Goal: Information Seeking & Learning: Learn about a topic

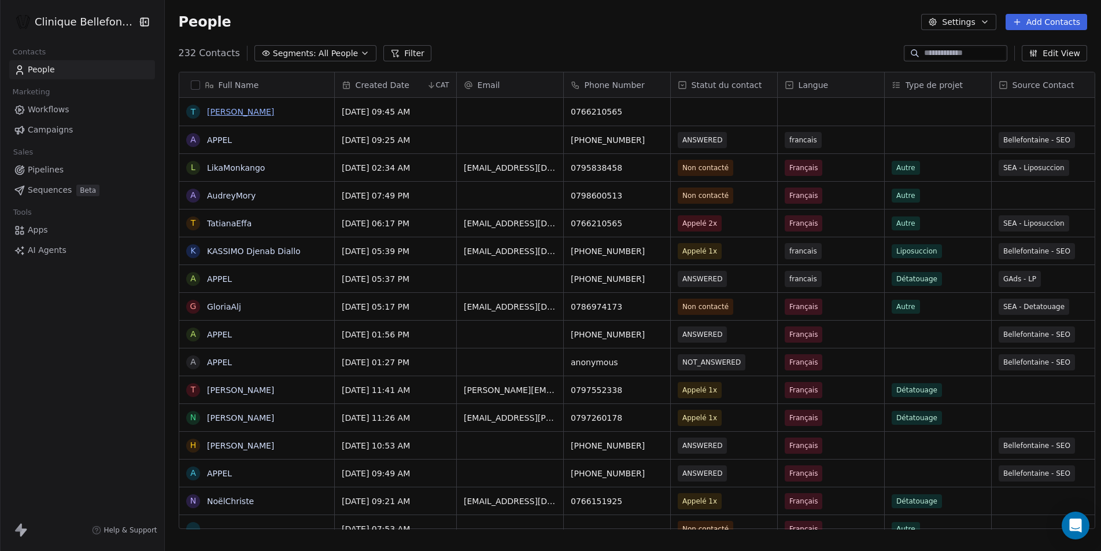
click at [211, 116] on link "[PERSON_NAME]" at bounding box center [240, 111] width 67 height 9
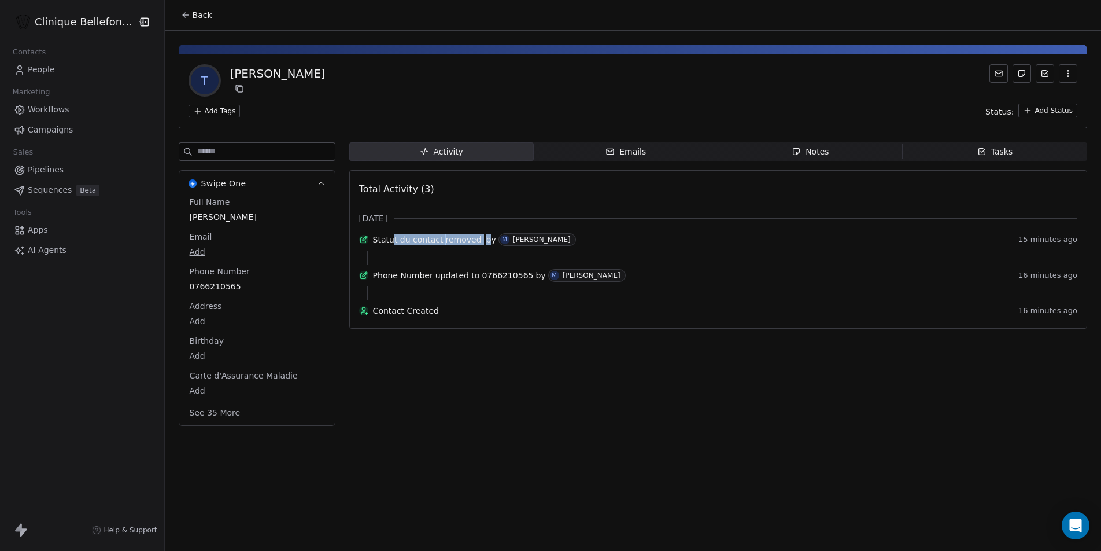
drag, startPoint x: 393, startPoint y: 241, endPoint x: 485, endPoint y: 244, distance: 92.0
click at [485, 244] on div "Statut du contact removed by M [PERSON_NAME]" at bounding box center [693, 239] width 641 height 13
click at [486, 244] on span "by" at bounding box center [491, 240] width 10 height 12
drag, startPoint x: 399, startPoint y: 283, endPoint x: 528, endPoint y: 283, distance: 128.4
click at [528, 282] on div "Phone Number updated to [PHONE_NUMBER] by [PERSON_NAME]" at bounding box center [693, 275] width 641 height 13
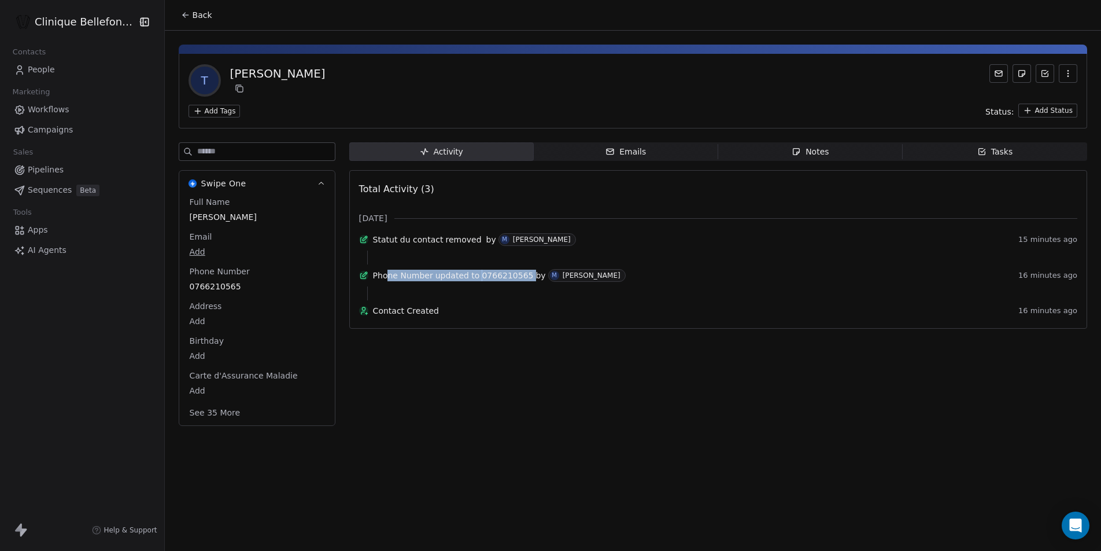
click at [536, 281] on span "by" at bounding box center [541, 276] width 10 height 12
drag, startPoint x: 392, startPoint y: 327, endPoint x: 438, endPoint y: 327, distance: 46.3
click at [438, 316] on span "Contact Created" at bounding box center [693, 311] width 641 height 12
click at [42, 72] on span "People" at bounding box center [41, 70] width 27 height 12
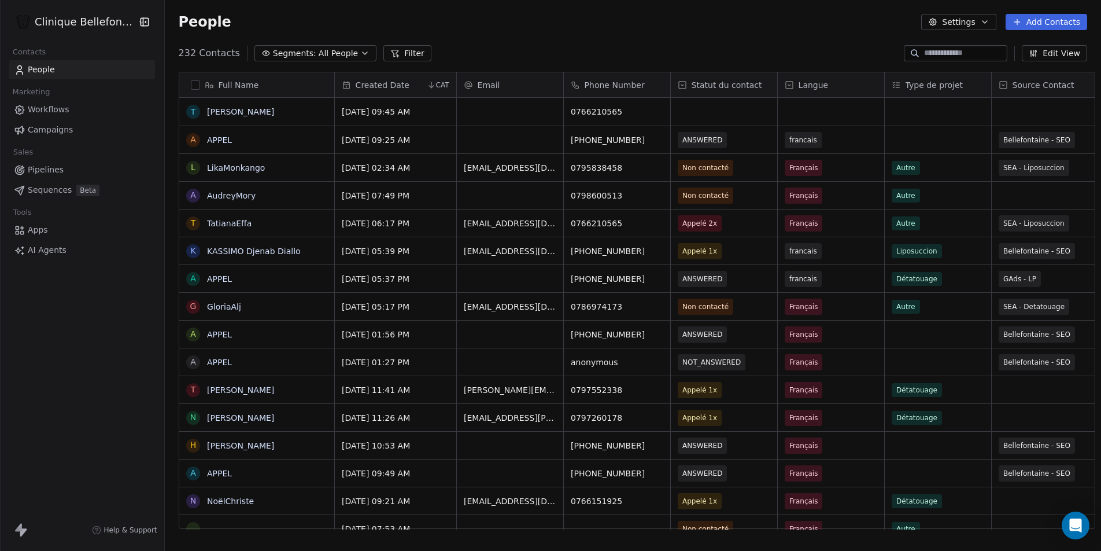
scroll to position [476, 937]
click at [220, 198] on link "AudreyMory" at bounding box center [231, 195] width 49 height 9
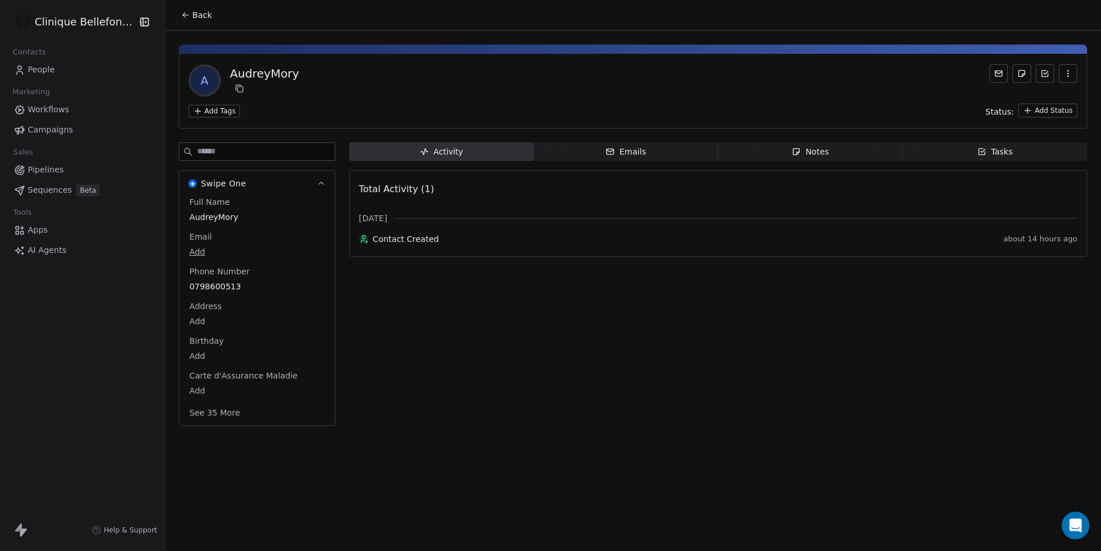
click at [627, 144] on span "Emails Emails" at bounding box center [626, 151] width 185 height 19
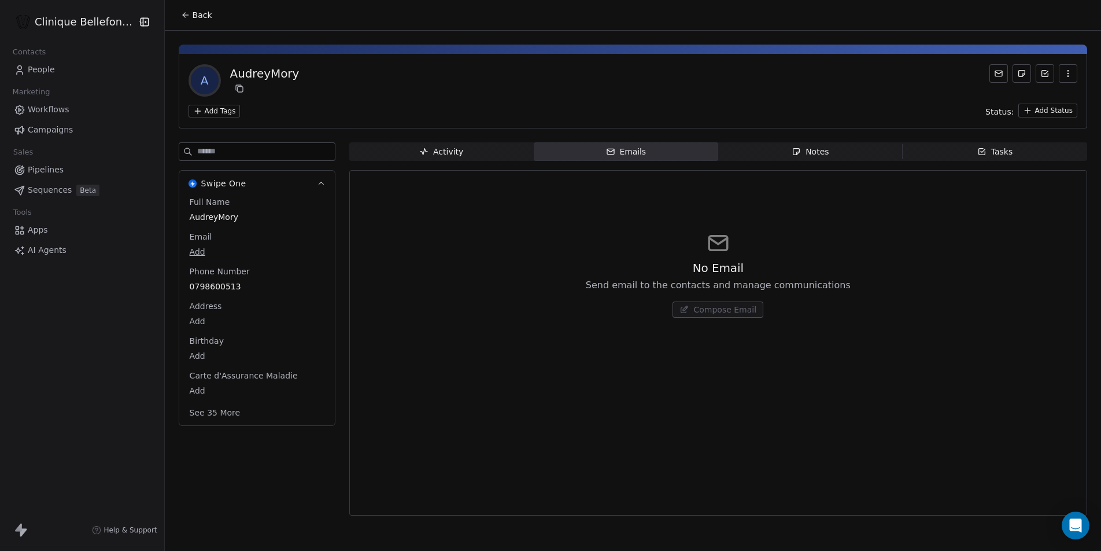
click at [822, 152] on div "Notes" at bounding box center [810, 152] width 37 height 12
click at [1004, 153] on div "Tasks" at bounding box center [996, 152] width 36 height 12
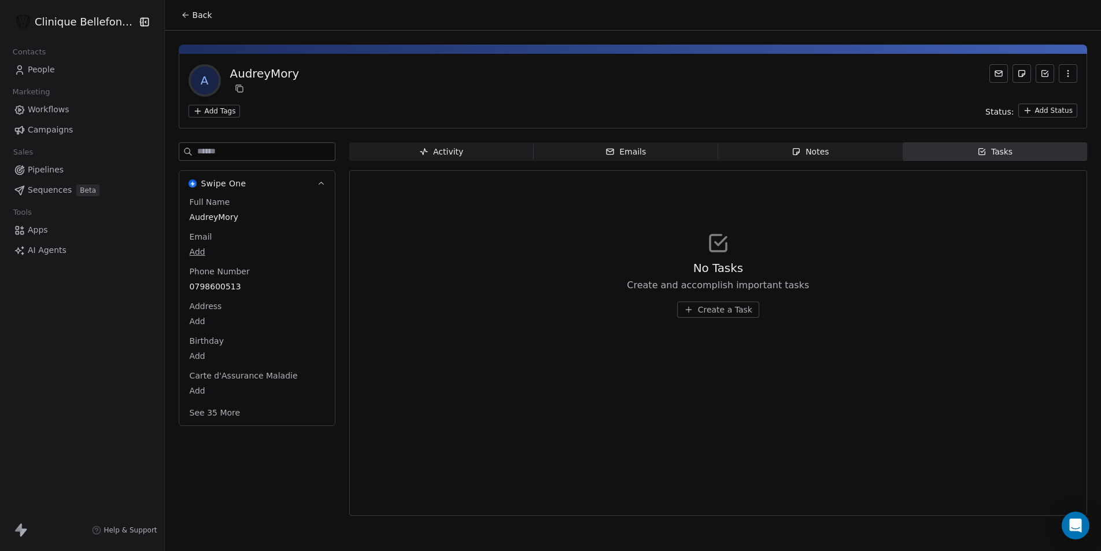
click at [438, 153] on div "Activity" at bounding box center [441, 152] width 44 height 12
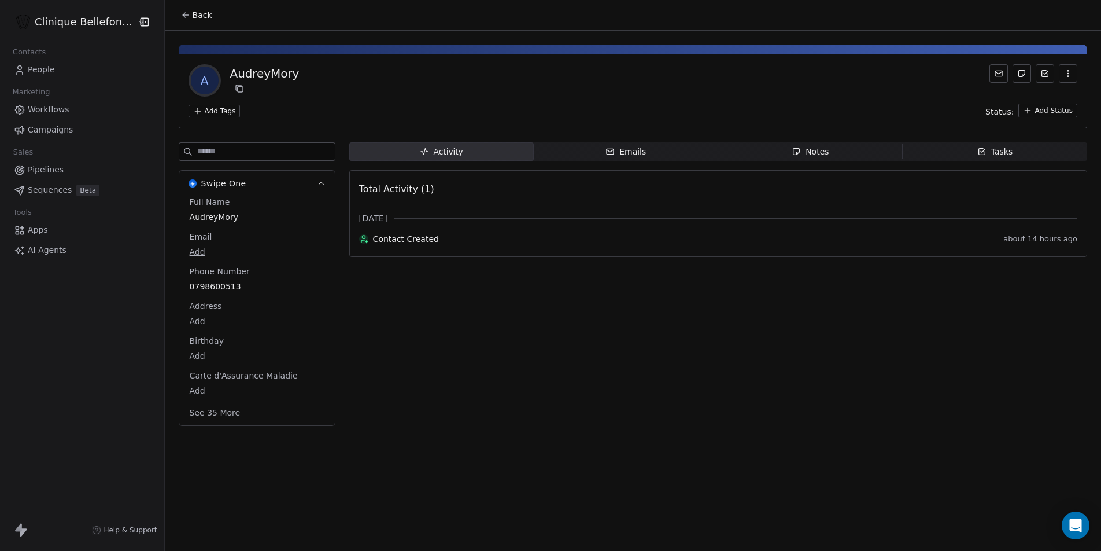
click at [181, 17] on icon at bounding box center [185, 14] width 9 height 9
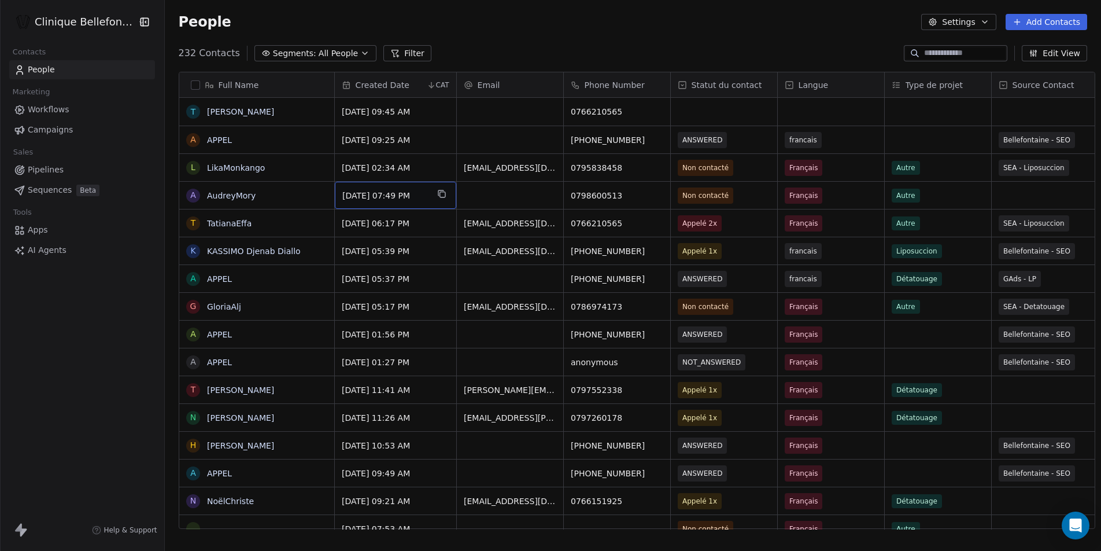
drag, startPoint x: 349, startPoint y: 197, endPoint x: 407, endPoint y: 198, distance: 57.8
click at [233, 447] on link "[PERSON_NAME]" at bounding box center [240, 445] width 67 height 9
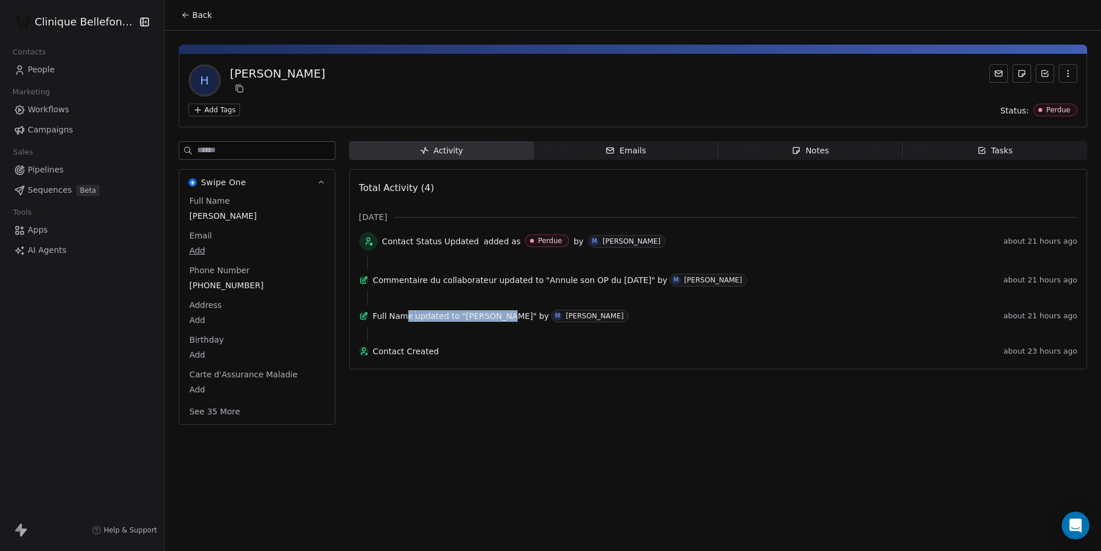
drag, startPoint x: 409, startPoint y: 325, endPoint x: 504, endPoint y: 330, distance: 95.6
click at [504, 322] on div "Full Name updated to "[PERSON_NAME]" by M [PERSON_NAME]" at bounding box center [686, 315] width 626 height 13
click at [504, 322] on span ""[PERSON_NAME]"" at bounding box center [499, 316] width 75 height 12
drag, startPoint x: 547, startPoint y: 283, endPoint x: 637, endPoint y: 285, distance: 90.3
click at [637, 285] on span ""Annule son OP du [DATE]"" at bounding box center [600, 280] width 109 height 12
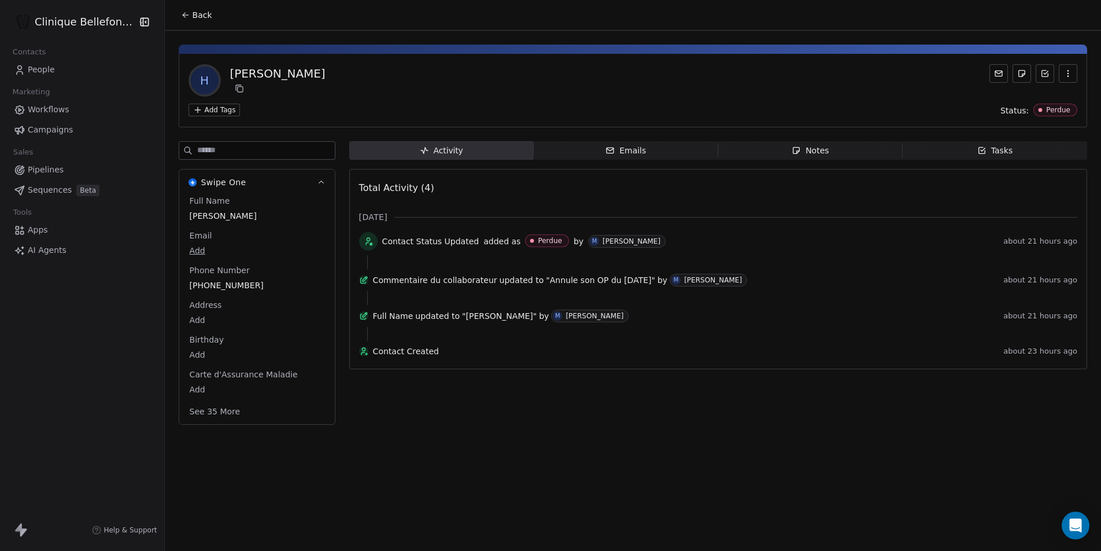
click at [637, 285] on span ""Annule son OP du [DATE]"" at bounding box center [600, 280] width 109 height 12
click at [632, 150] on div "Emails" at bounding box center [626, 151] width 40 height 12
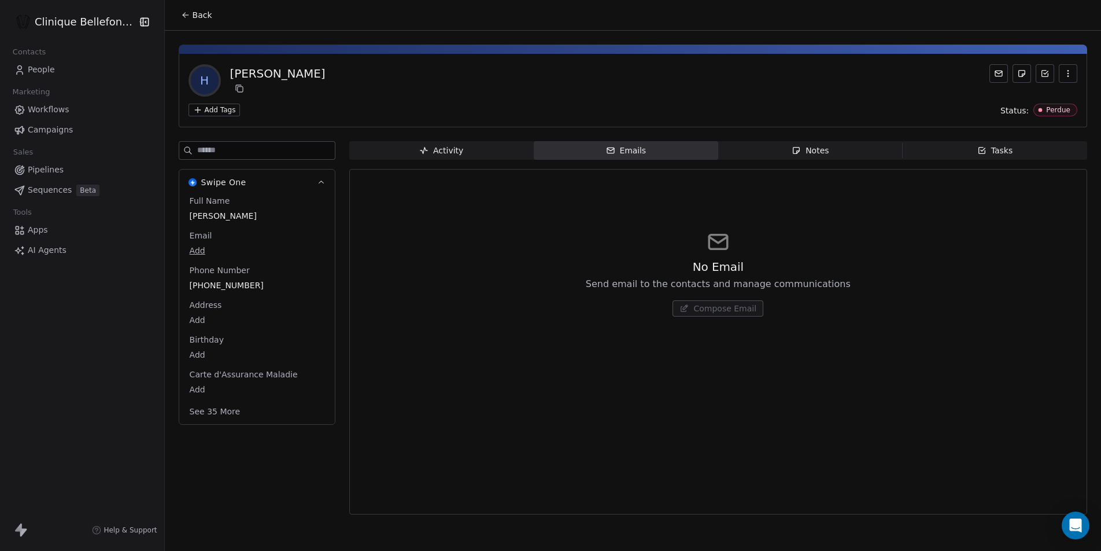
click at [815, 157] on span "Notes Notes" at bounding box center [810, 150] width 185 height 19
click at [1022, 153] on span "Tasks Tasks" at bounding box center [995, 150] width 185 height 19
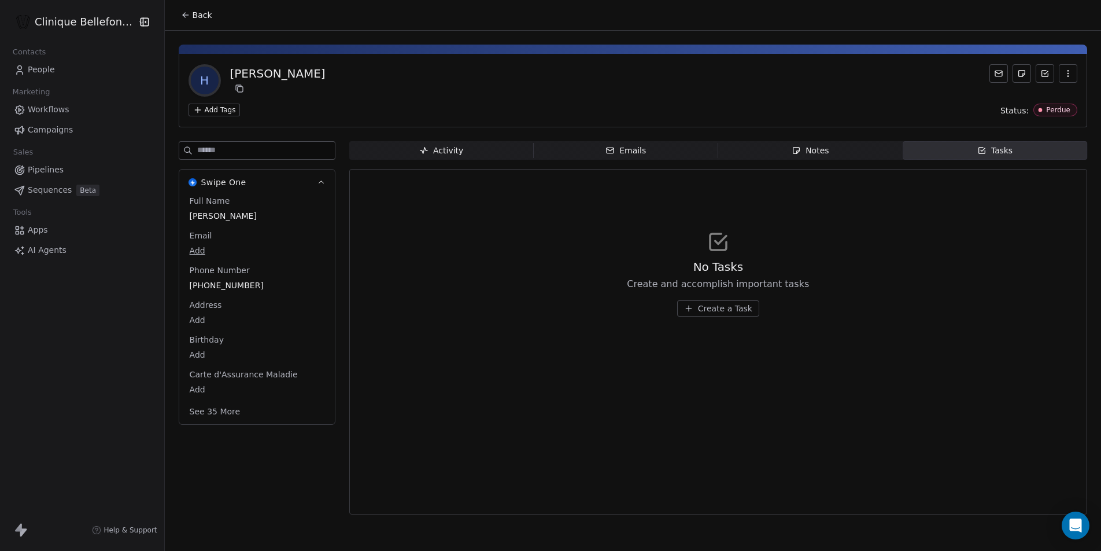
click at [1073, 75] on button "button" at bounding box center [1068, 73] width 19 height 19
click at [1003, 73] on icon at bounding box center [998, 73] width 9 height 9
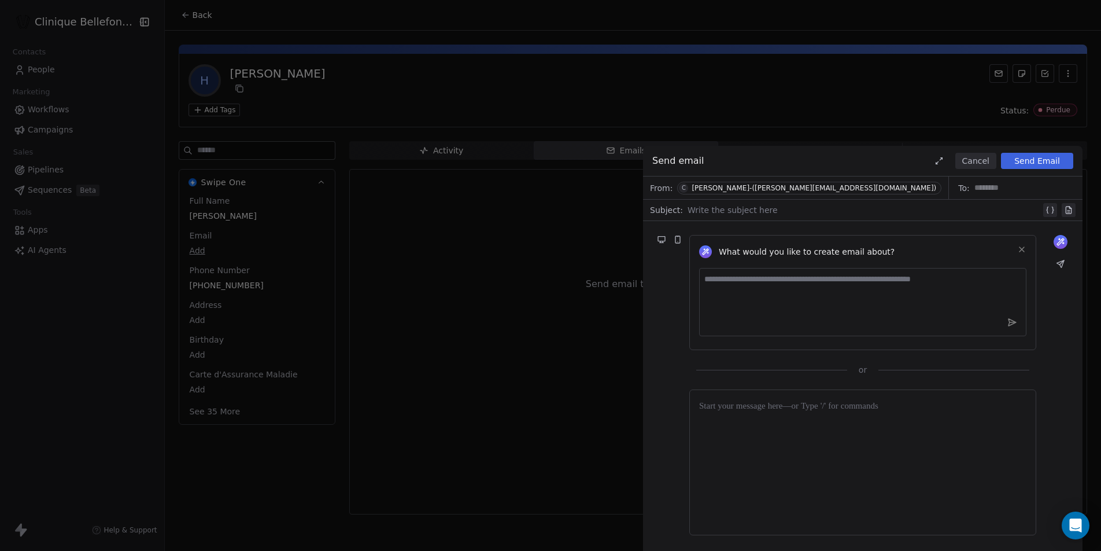
click at [986, 161] on button "Cancel" at bounding box center [976, 161] width 41 height 16
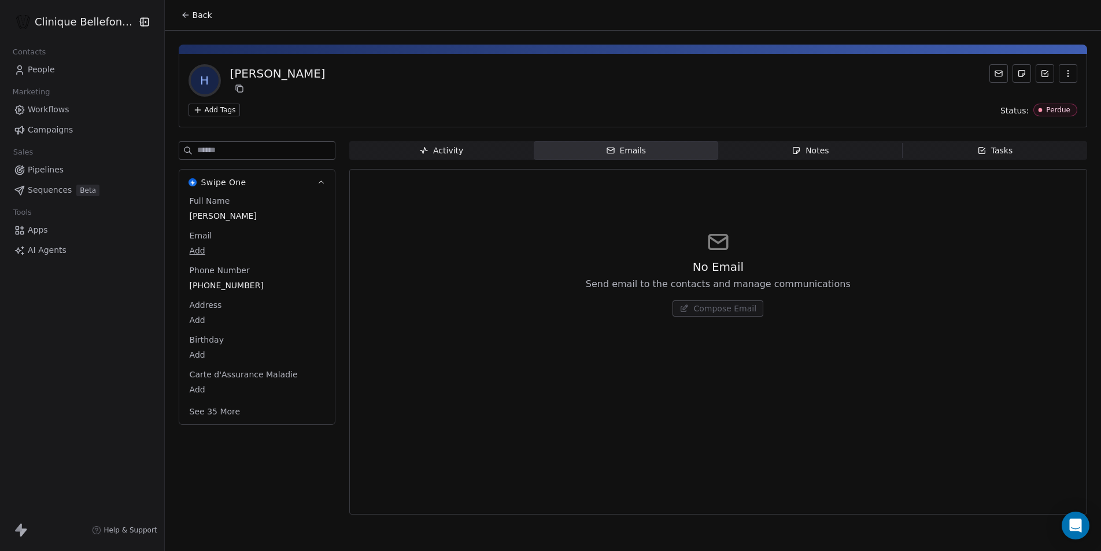
drag, startPoint x: 804, startPoint y: 87, endPoint x: 797, endPoint y: 90, distance: 7.9
click at [803, 87] on div "H [PERSON_NAME]" at bounding box center [633, 80] width 889 height 32
click at [193, 13] on span "Back" at bounding box center [203, 15] width 20 height 12
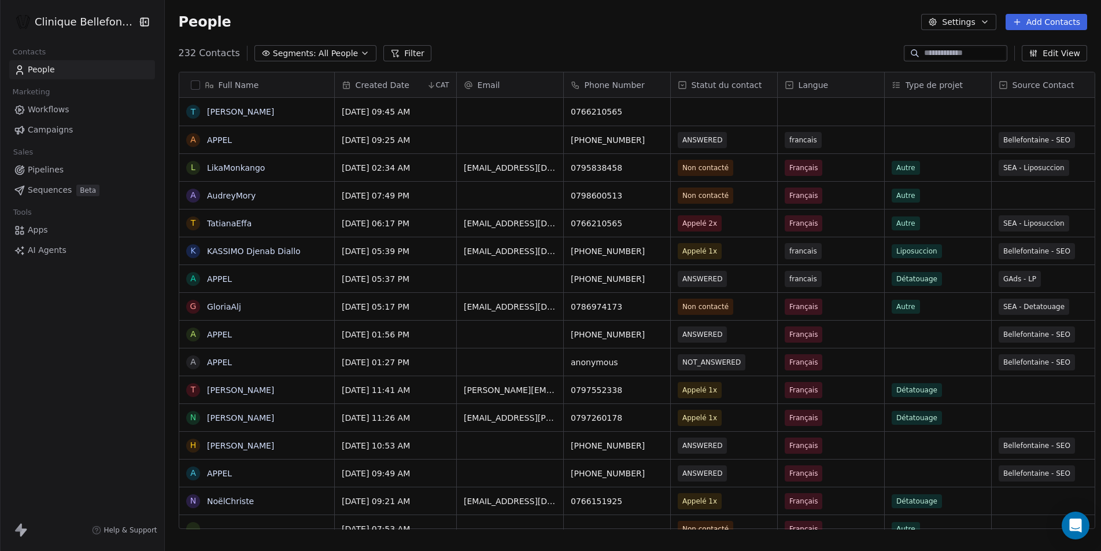
scroll to position [476, 937]
